Goal: Find specific page/section: Find specific page/section

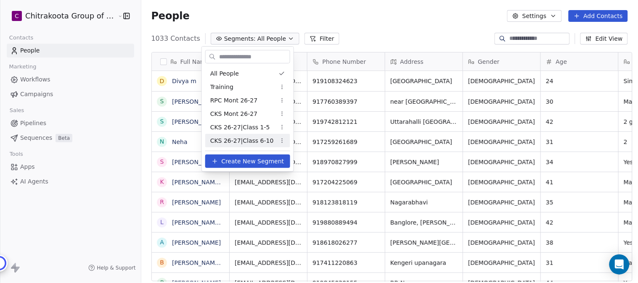
click at [250, 140] on span "CKS 26-27|Class 6-10" at bounding box center [241, 141] width 63 height 9
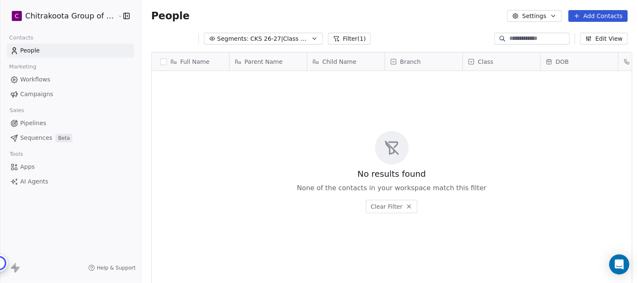
scroll to position [8, 7]
click at [292, 36] on button "Segments: CKS 26-27|Class 6-10" at bounding box center [257, 39] width 119 height 12
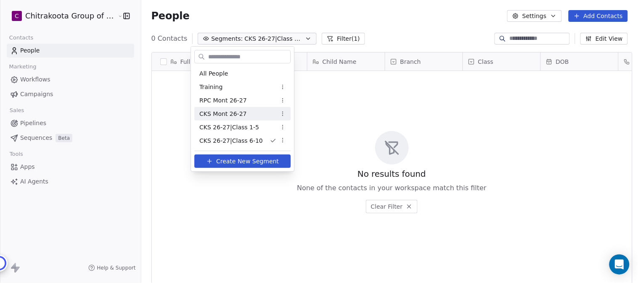
click at [222, 111] on span "CKS Mont 26-27" at bounding box center [222, 114] width 47 height 9
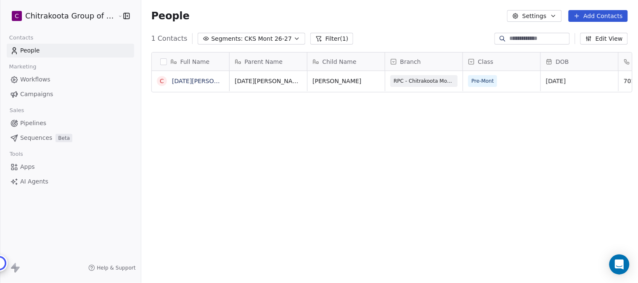
scroll to position [242, 494]
click at [285, 34] on button "Segments: CKS Mont 26-27" at bounding box center [251, 39] width 107 height 12
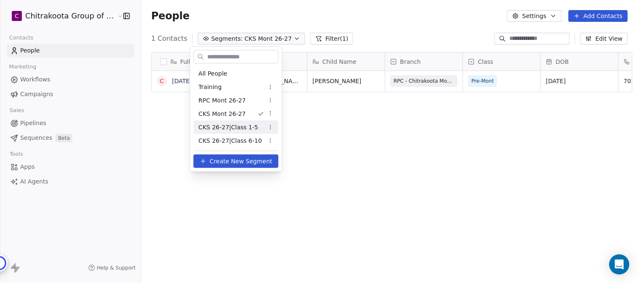
click at [249, 129] on span "CKS 26-27|Class 1-5" at bounding box center [228, 127] width 60 height 9
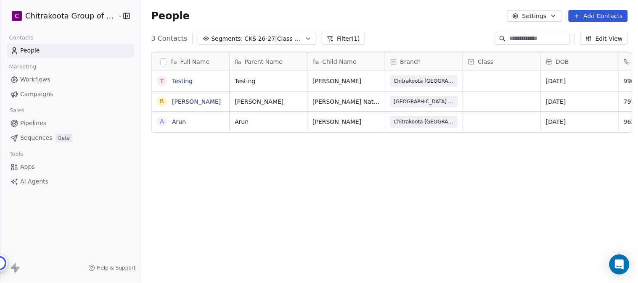
click at [288, 40] on span "CKS 26-27|Class 1-5" at bounding box center [273, 38] width 59 height 9
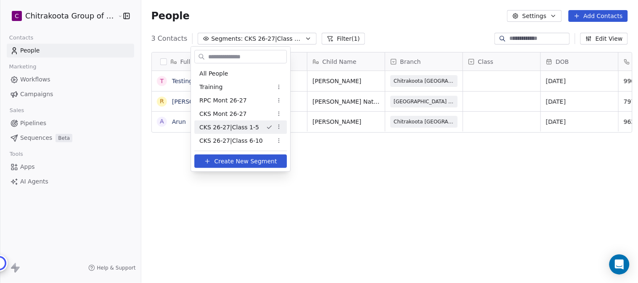
click at [434, 220] on html "C Chitrakoota Group of Institutions Contacts People Marketing Workflows Campaig…" at bounding box center [319, 141] width 638 height 283
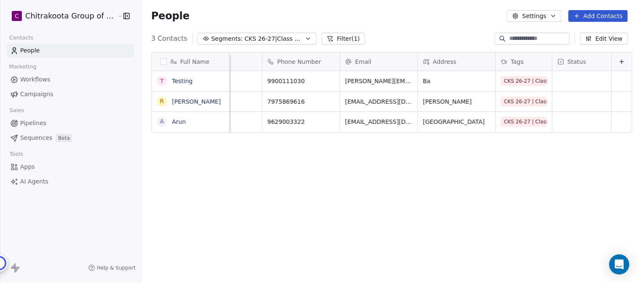
scroll to position [0, 363]
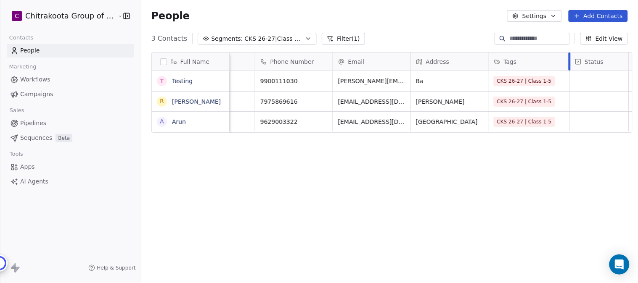
drag, startPoint x: 540, startPoint y: 57, endPoint x: 565, endPoint y: 59, distance: 24.9
click at [568, 59] on div at bounding box center [569, 62] width 2 height 18
drag, startPoint x: 565, startPoint y: 60, endPoint x: 552, endPoint y: 60, distance: 13.0
click at [556, 60] on div at bounding box center [557, 62] width 2 height 18
click at [443, 196] on div "Full Name T Testing R [PERSON_NAME] A [PERSON_NAME] Child Name Branch Class DOB…" at bounding box center [389, 169] width 497 height 249
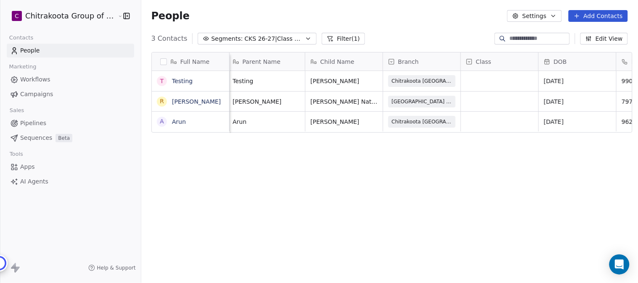
scroll to position [0, 0]
click at [288, 37] on button "Segments: CKS 26-27|Class 1-5" at bounding box center [257, 39] width 119 height 12
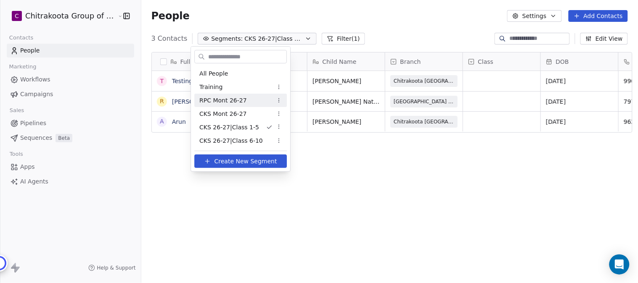
click at [219, 101] on span "RPC Mont 26-27" at bounding box center [223, 100] width 48 height 9
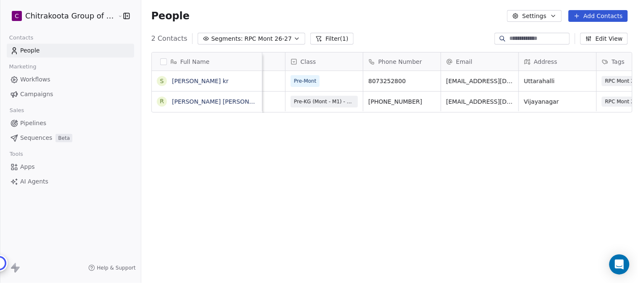
scroll to position [0, 312]
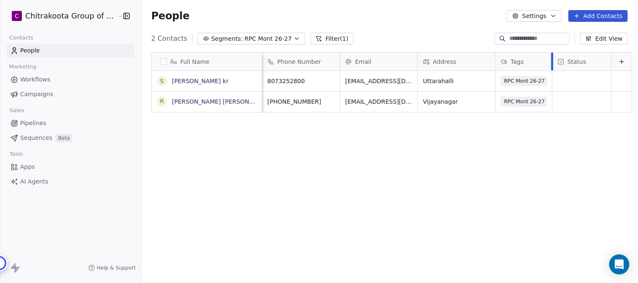
drag, startPoint x: 540, startPoint y: 57, endPoint x: 537, endPoint y: 64, distance: 7.7
click at [547, 60] on div "Child Name DOB Class Phone Number Email Address Tags Status" at bounding box center [291, 62] width 681 height 19
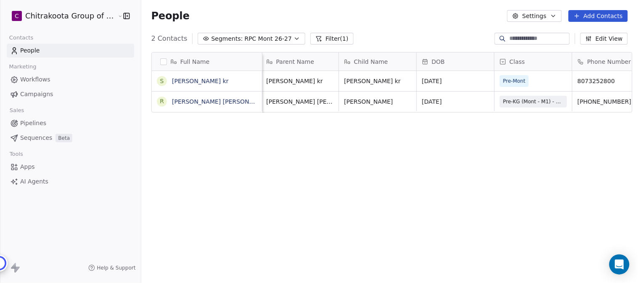
scroll to position [0, 0]
